Goal: Information Seeking & Learning: Understand process/instructions

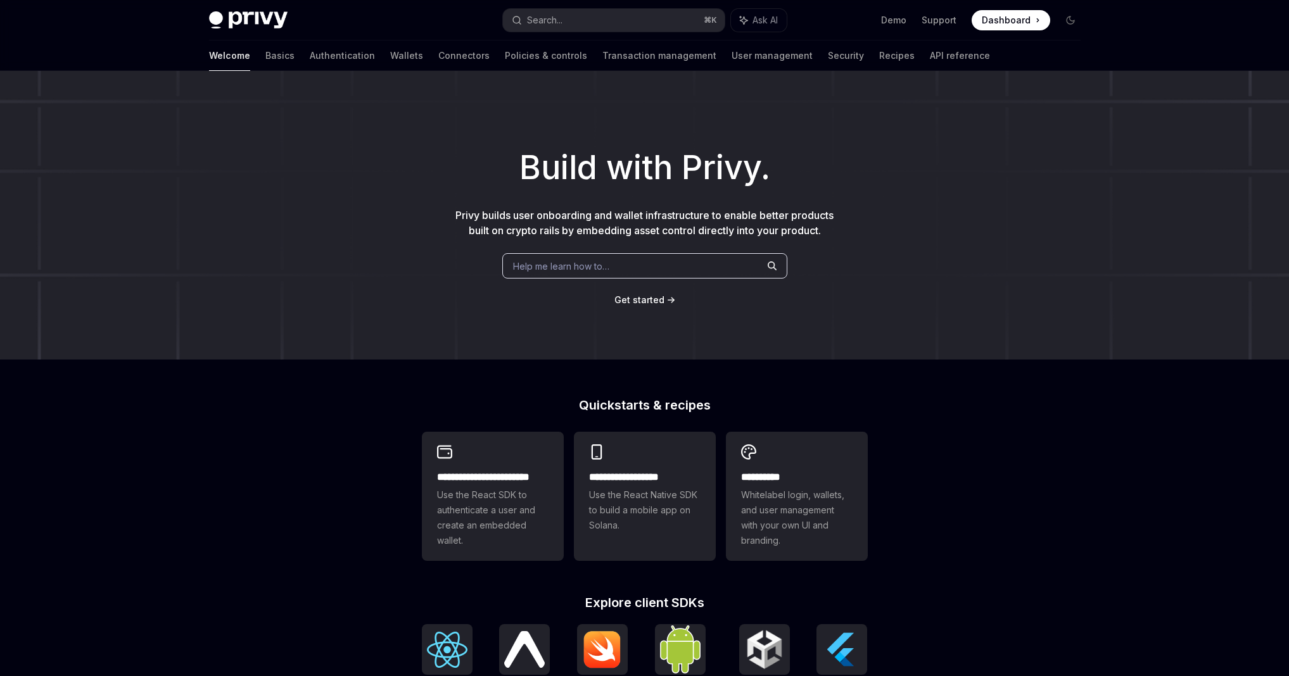
click at [652, 262] on div "Help me learn how to…" at bounding box center [644, 265] width 285 height 25
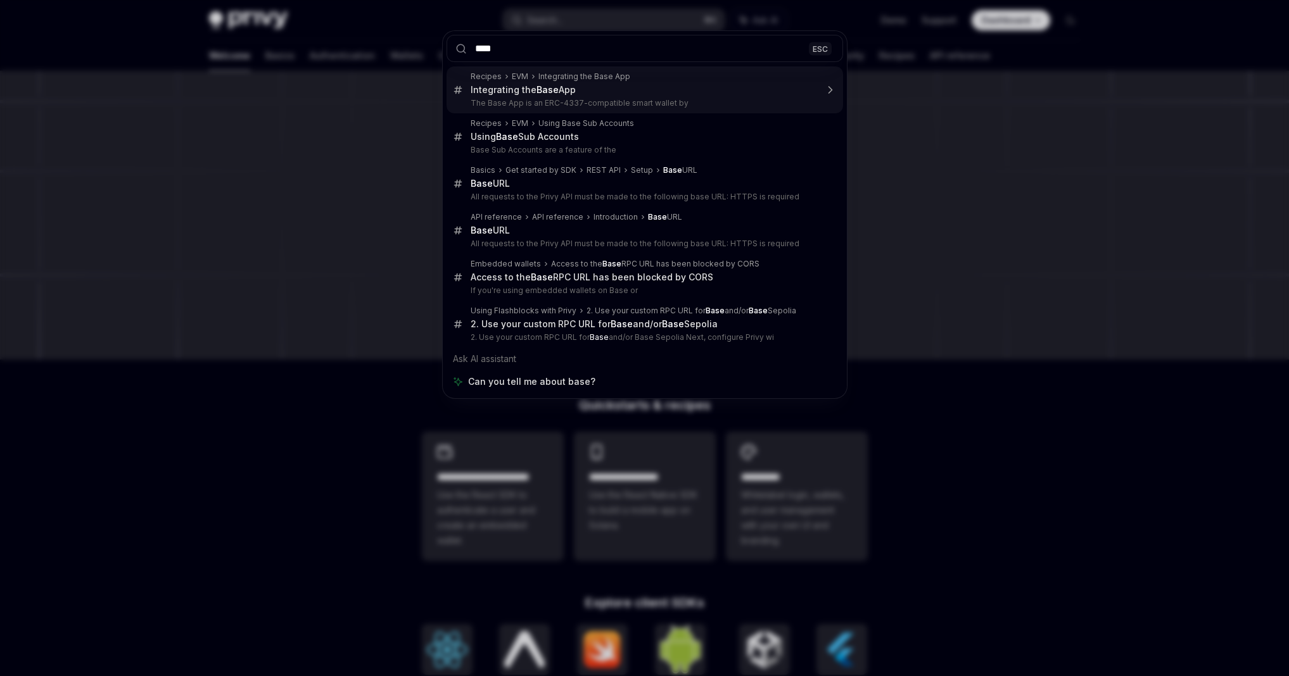
type input "****"
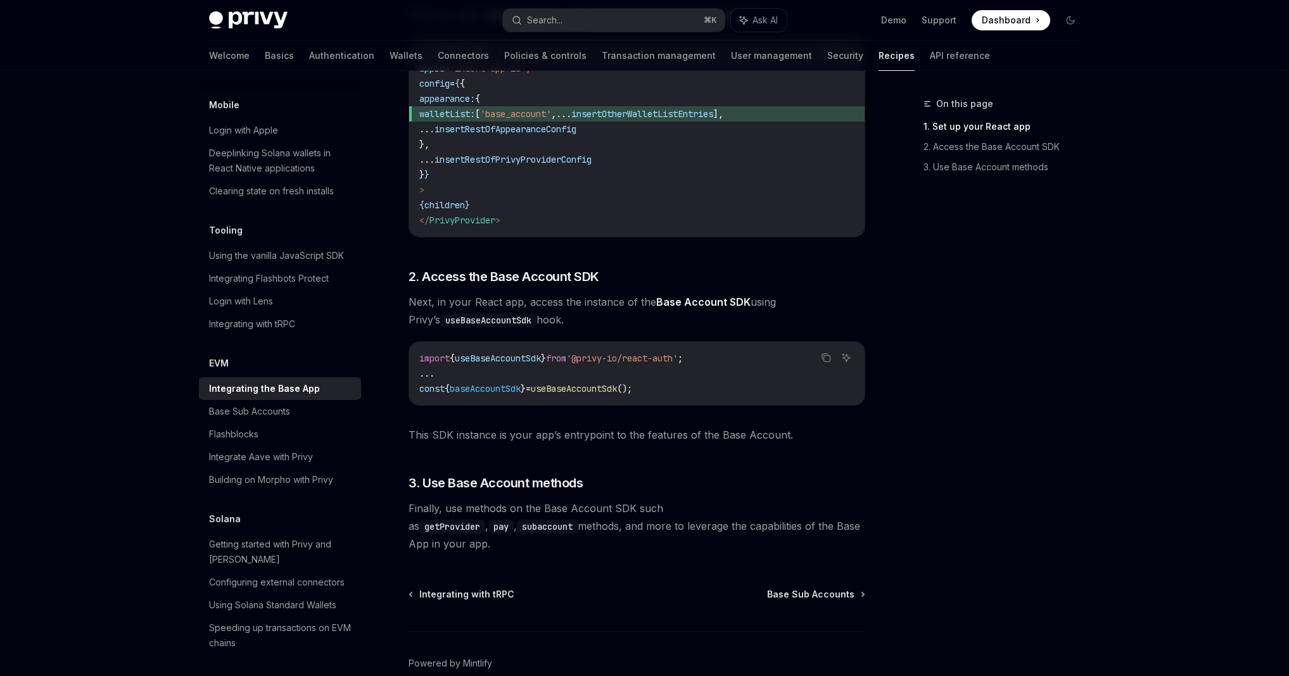
scroll to position [436, 0]
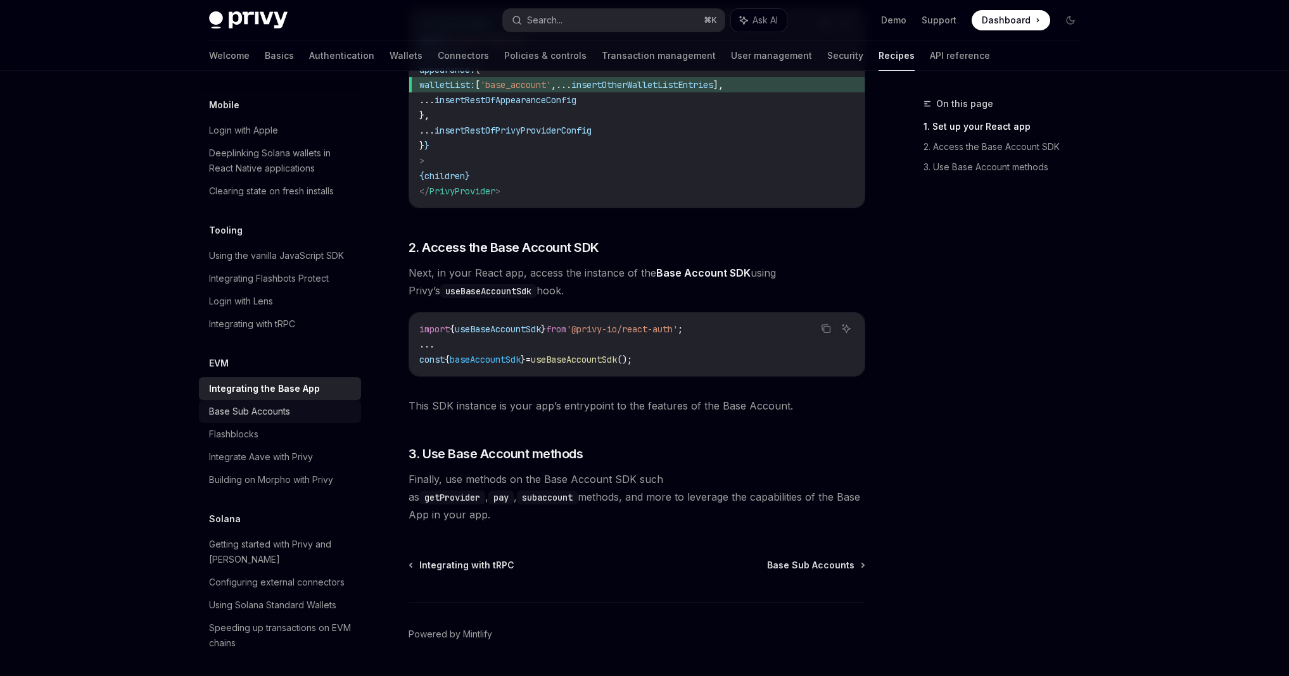
click at [283, 404] on div "Base Sub Accounts" at bounding box center [249, 411] width 81 height 15
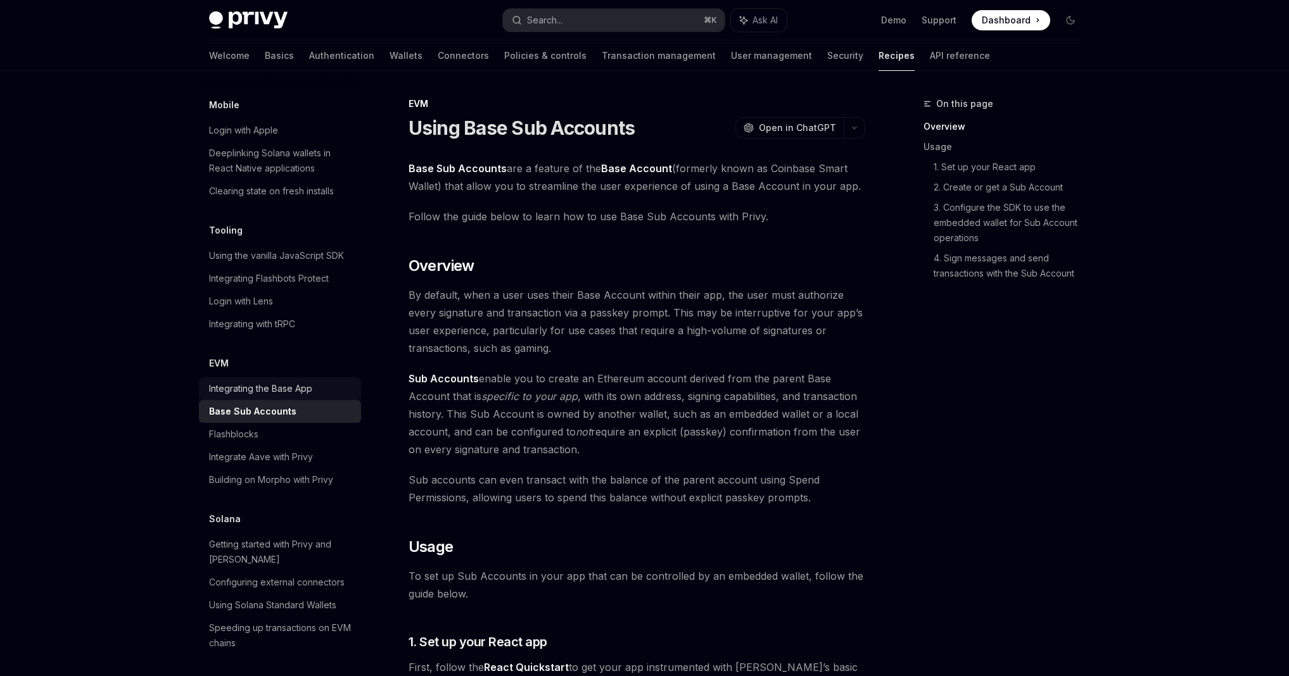
click at [279, 381] on div "Integrating the Base App" at bounding box center [260, 388] width 103 height 15
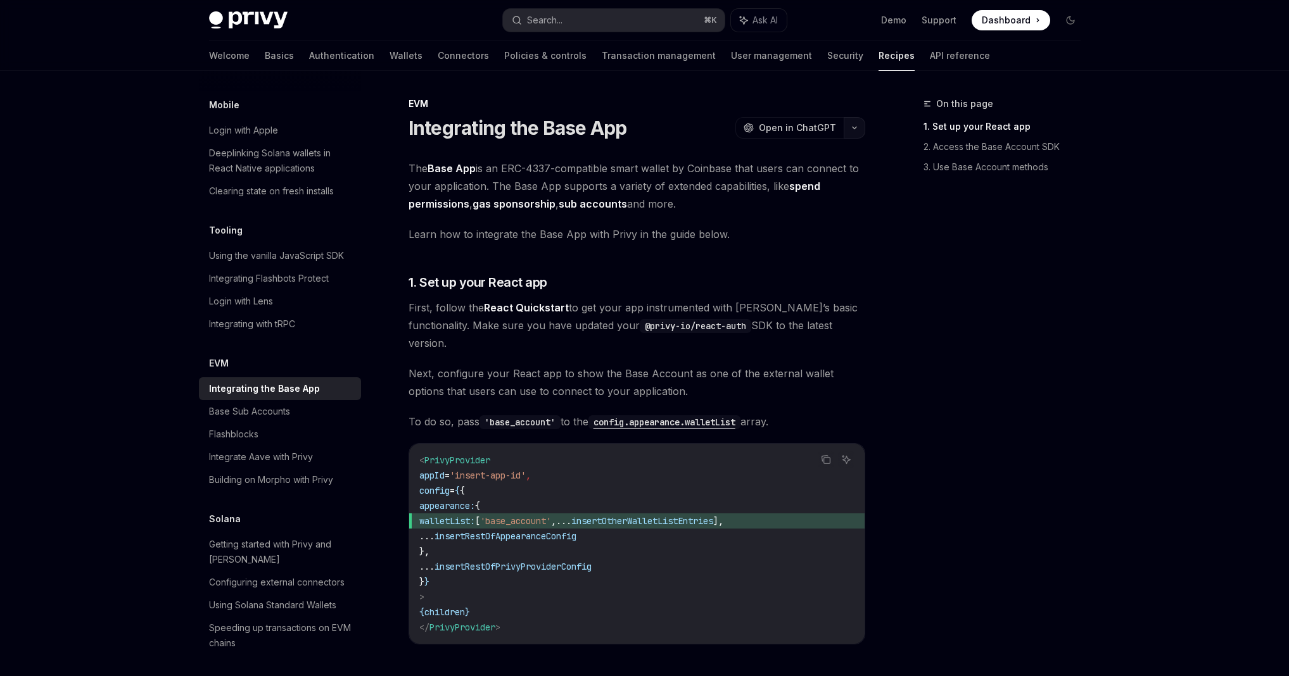
click at [852, 132] on button "button" at bounding box center [855, 128] width 22 height 22
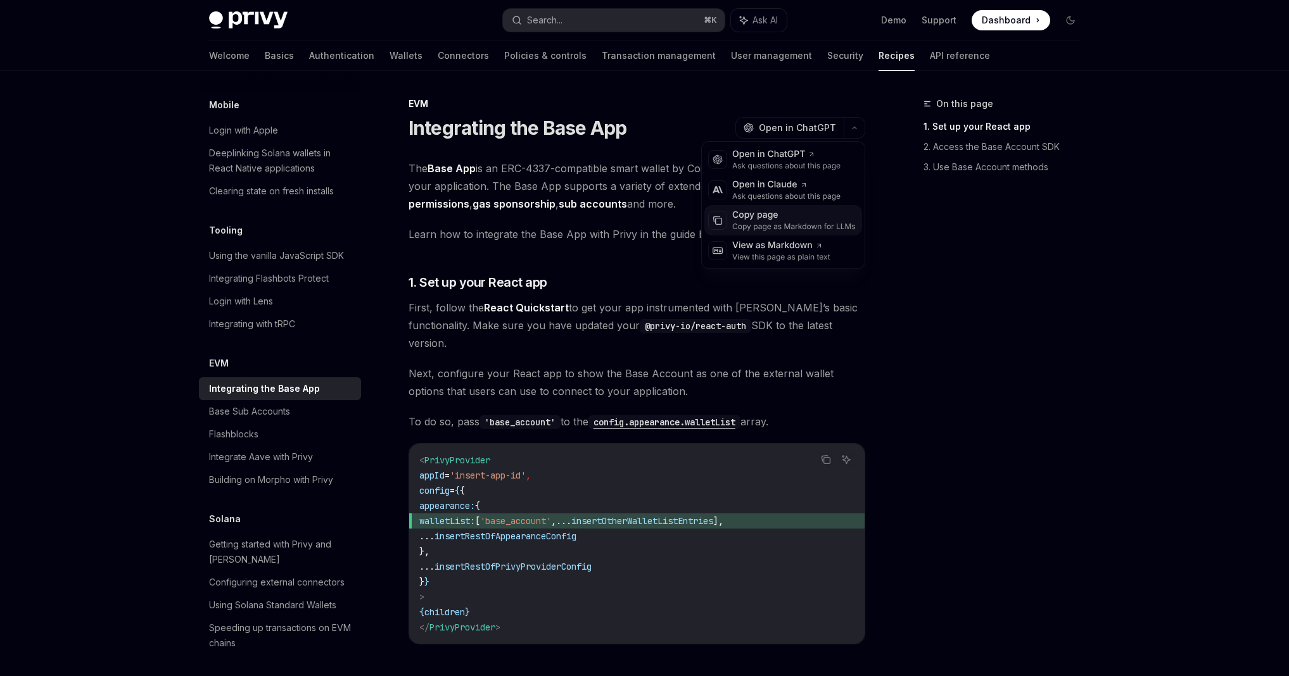
click at [768, 219] on div "Copy page" at bounding box center [794, 215] width 124 height 13
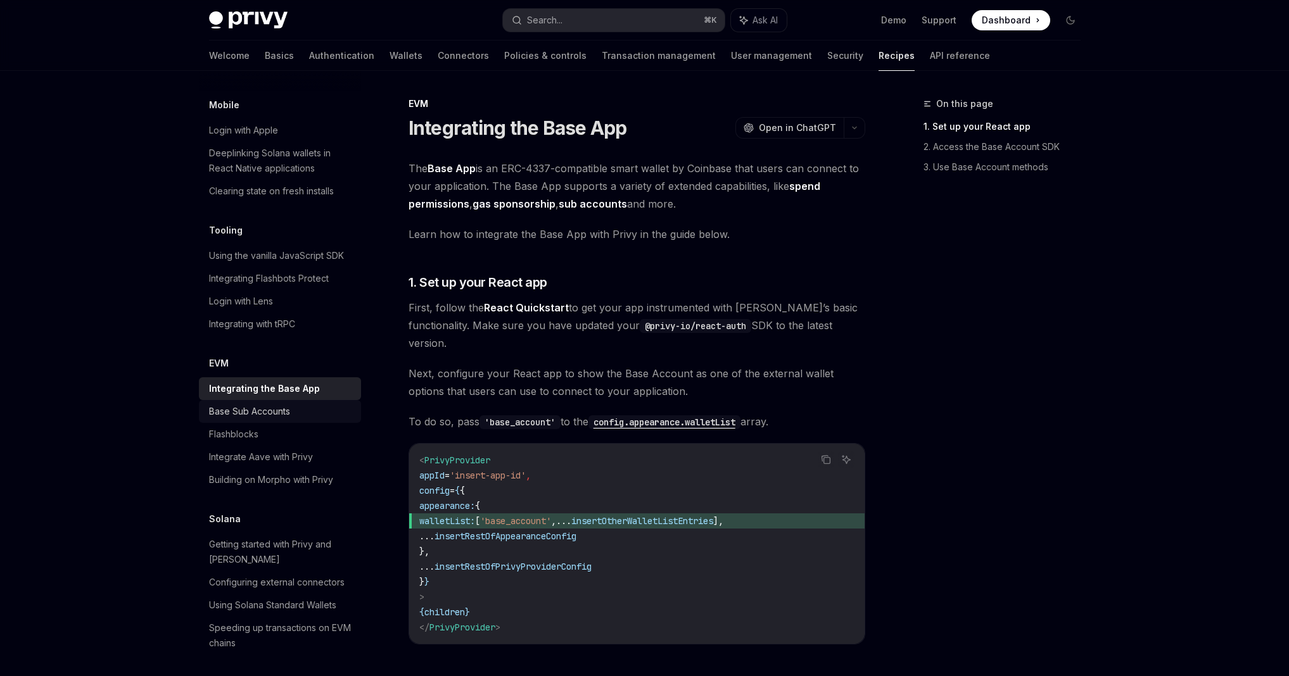
click at [281, 404] on div "Base Sub Accounts" at bounding box center [249, 411] width 81 height 15
type textarea "*"
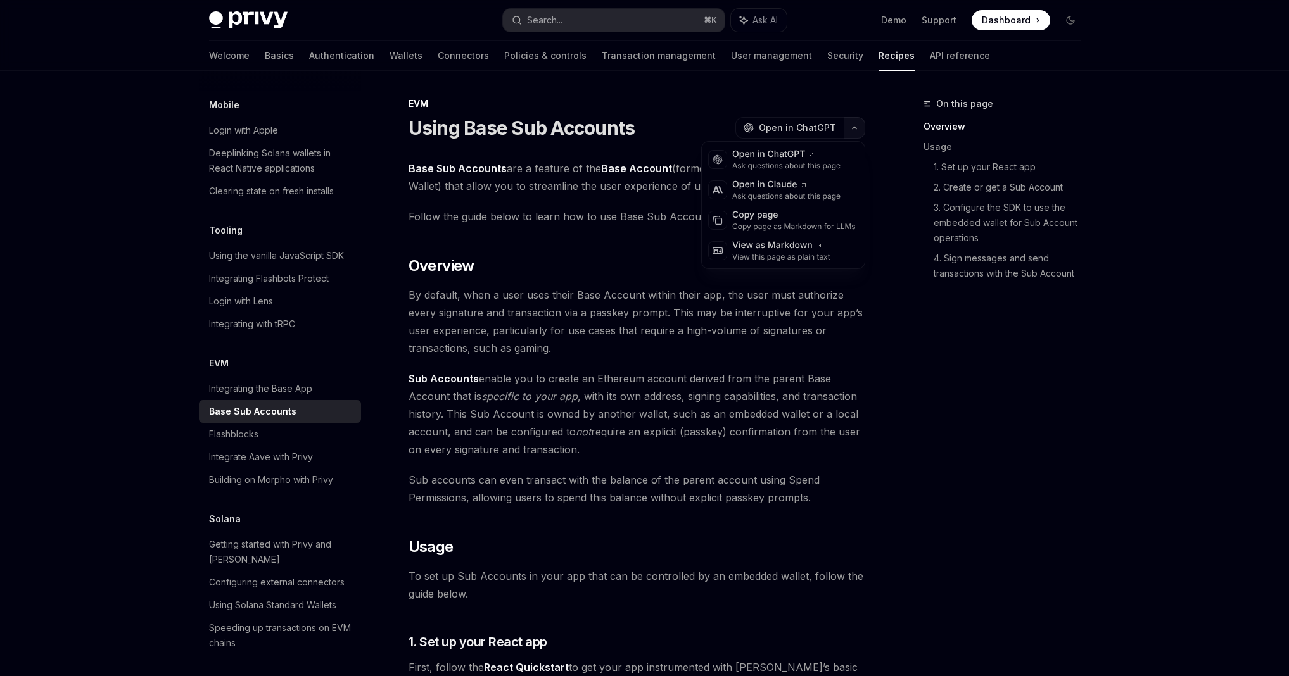
click at [853, 127] on icon "button" at bounding box center [854, 127] width 15 height 5
click at [762, 222] on div "Copy page as Markdown for LLMs" at bounding box center [794, 227] width 124 height 10
